Goal: Task Accomplishment & Management: Manage account settings

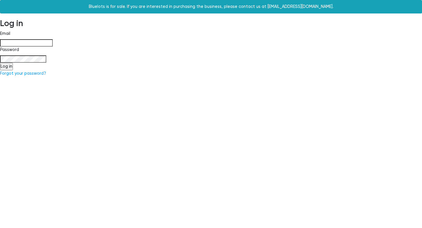
type input "[PERSON_NAME][EMAIL_ADDRESS][DOMAIN_NAME]"
click at [8, 67] on input "Log in" at bounding box center [6, 67] width 13 height 8
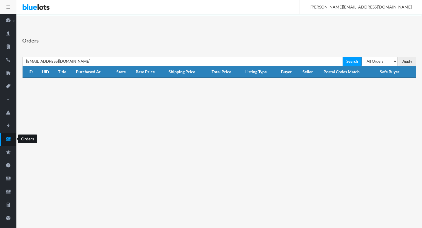
click at [12, 136] on icon "cash" at bounding box center [8, 138] width 16 height 5
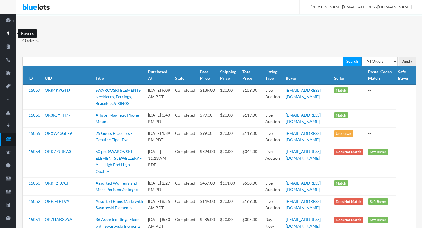
click at [10, 36] on icon "person" at bounding box center [8, 33] width 16 height 5
click at [10, 44] on icon "business" at bounding box center [8, 46] width 16 height 5
click at [6, 46] on icon "business" at bounding box center [8, 46] width 16 height 5
click at [8, 36] on ion-icon "person" at bounding box center [8, 34] width 16 height 6
click at [390, 62] on select "All Orders Pending Completed Under review Cancelled" at bounding box center [380, 61] width 36 height 9
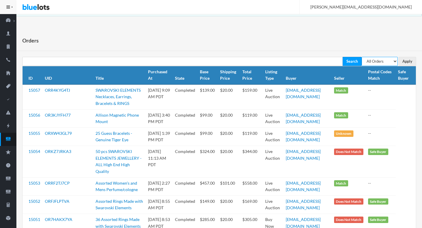
select select "pending"
click at [362, 57] on select "All Orders Pending Completed Under review Cancelled" at bounding box center [380, 61] width 36 height 9
click at [406, 61] on input "Apply" at bounding box center [408, 61] width 18 height 9
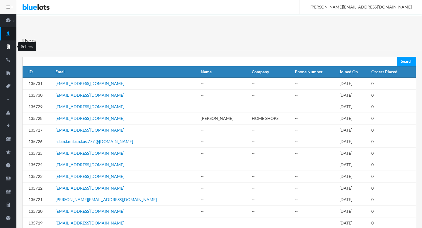
click at [9, 45] on icon "business" at bounding box center [7, 47] width 3 height 4
click at [0, 40] on link "Sellers" at bounding box center [8, 46] width 16 height 13
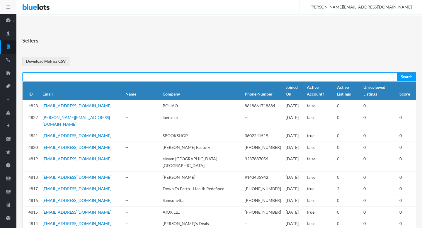
click at [104, 77] on input "text" at bounding box center [209, 76] width 375 height 9
paste input "[EMAIL_ADDRESS][DOMAIN_NAME]"
type input "[EMAIL_ADDRESS][DOMAIN_NAME]"
click at [397, 72] on input "Search" at bounding box center [406, 76] width 19 height 9
paste input "[EMAIL_ADDRESS][DOMAIN_NAME]"
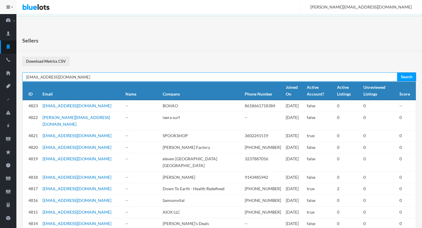
type input "[EMAIL_ADDRESS][DOMAIN_NAME]"
click at [397, 72] on input "Search" at bounding box center [406, 76] width 19 height 9
paste input "[EMAIL_ADDRESS][DOMAIN_NAME]"
type input "[EMAIL_ADDRESS][DOMAIN_NAME]"
click at [397, 72] on input "Search" at bounding box center [406, 76] width 19 height 9
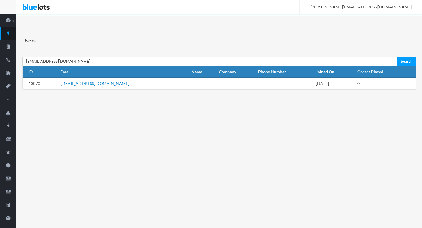
click at [71, 79] on td "[EMAIL_ADDRESS][DOMAIN_NAME]" at bounding box center [123, 84] width 131 height 12
click at [71, 82] on link "[EMAIL_ADDRESS][DOMAIN_NAME]" at bounding box center [94, 83] width 69 height 5
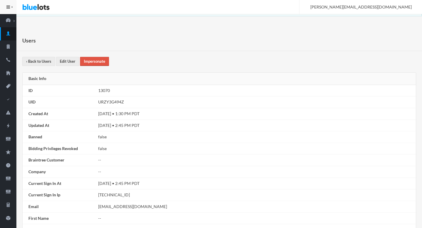
click at [97, 59] on link "Impersonate" at bounding box center [94, 61] width 29 height 9
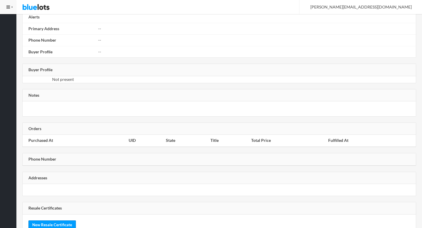
scroll to position [306, 0]
